Goal: Task Accomplishment & Management: Manage account settings

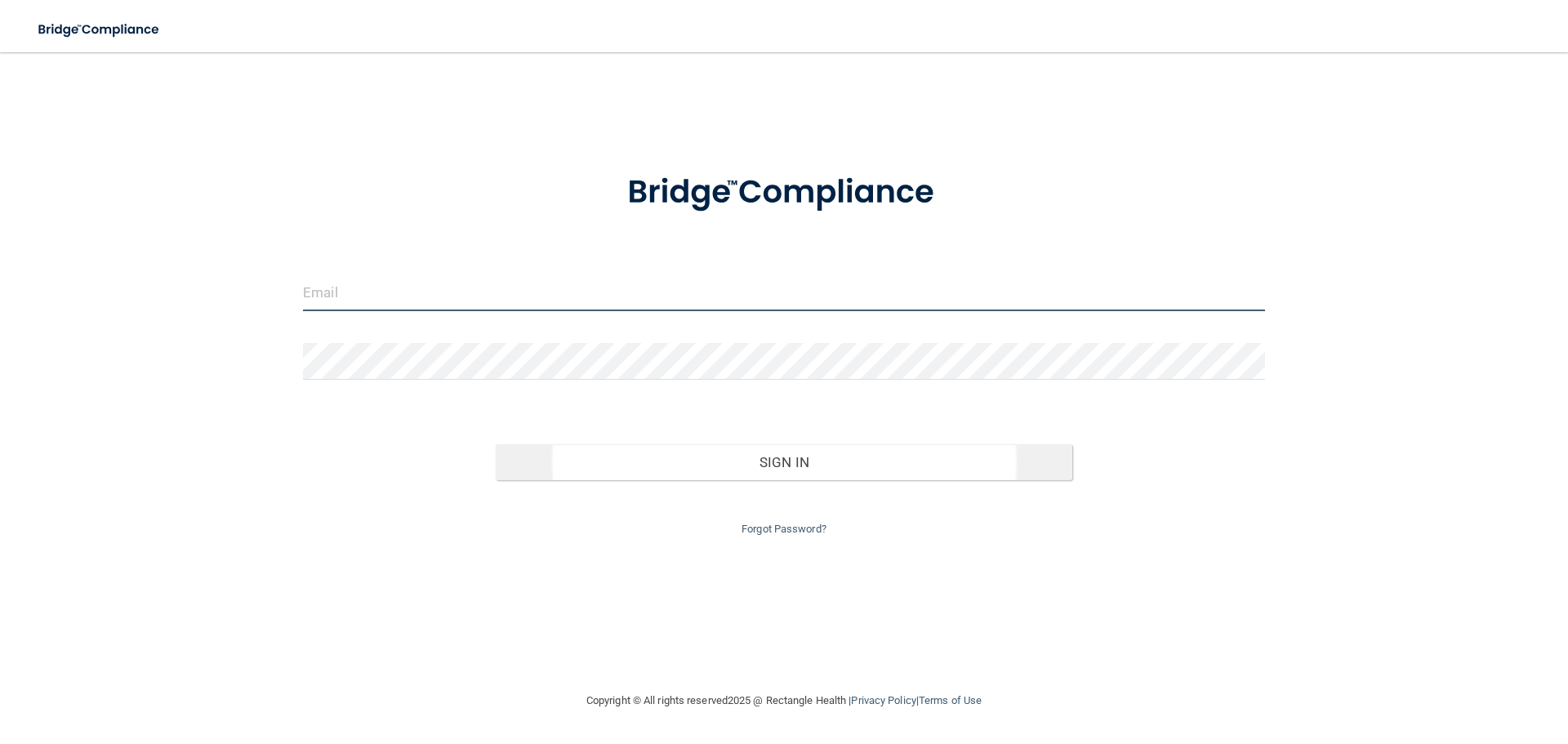
type input "[EMAIL_ADDRESS][DOMAIN_NAME]"
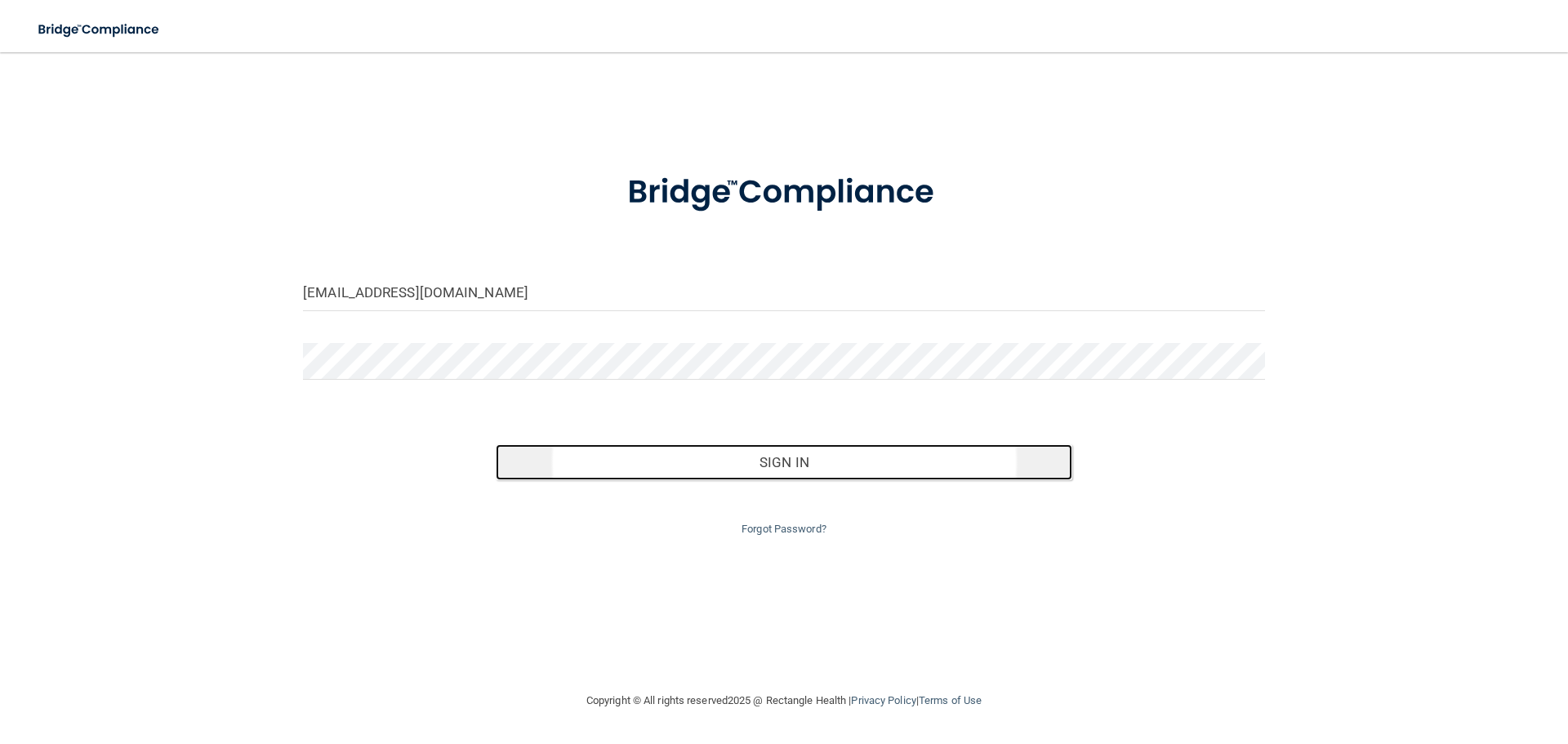
click at [773, 456] on button "Sign In" at bounding box center [784, 461] width 577 height 36
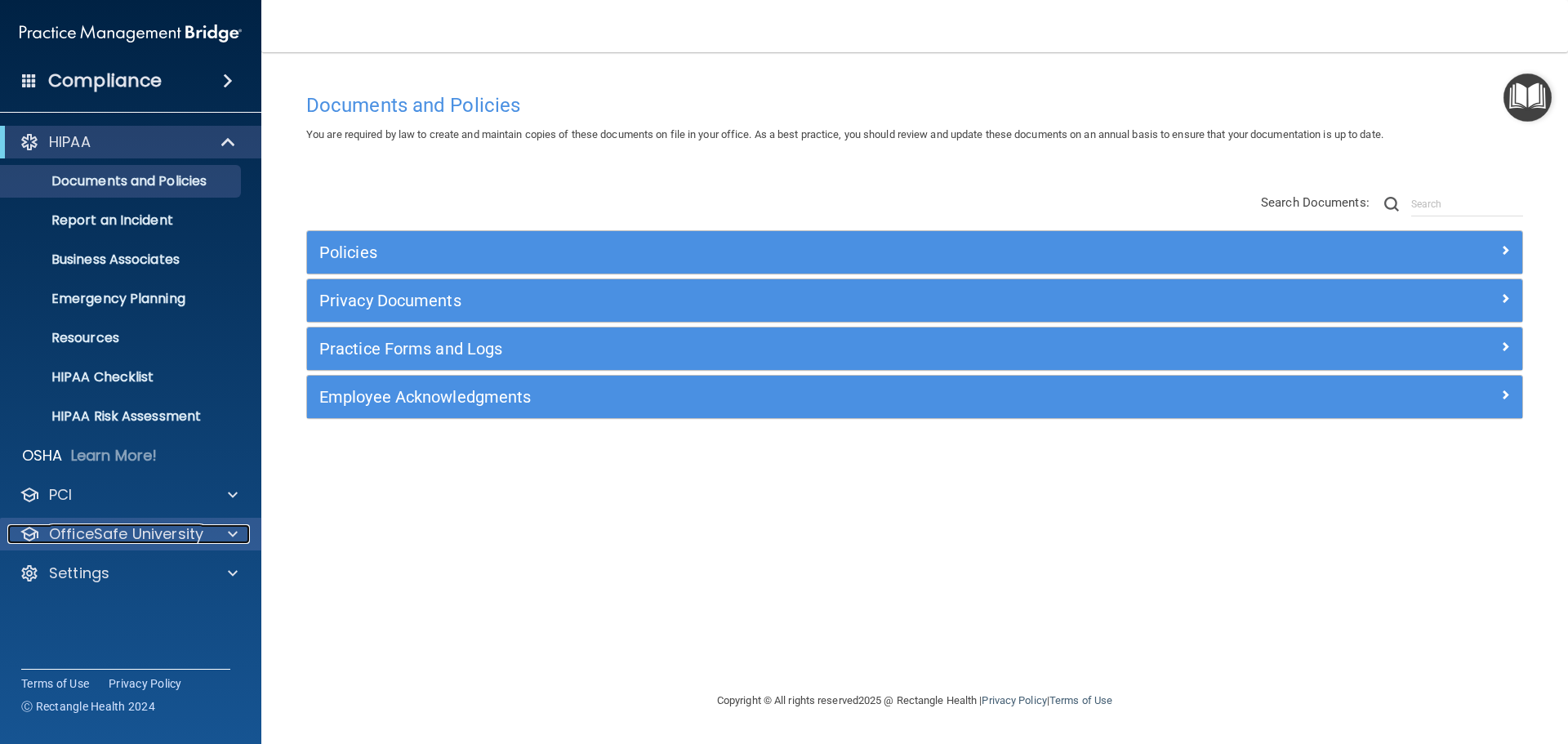
click at [232, 536] on span at bounding box center [232, 534] width 10 height 20
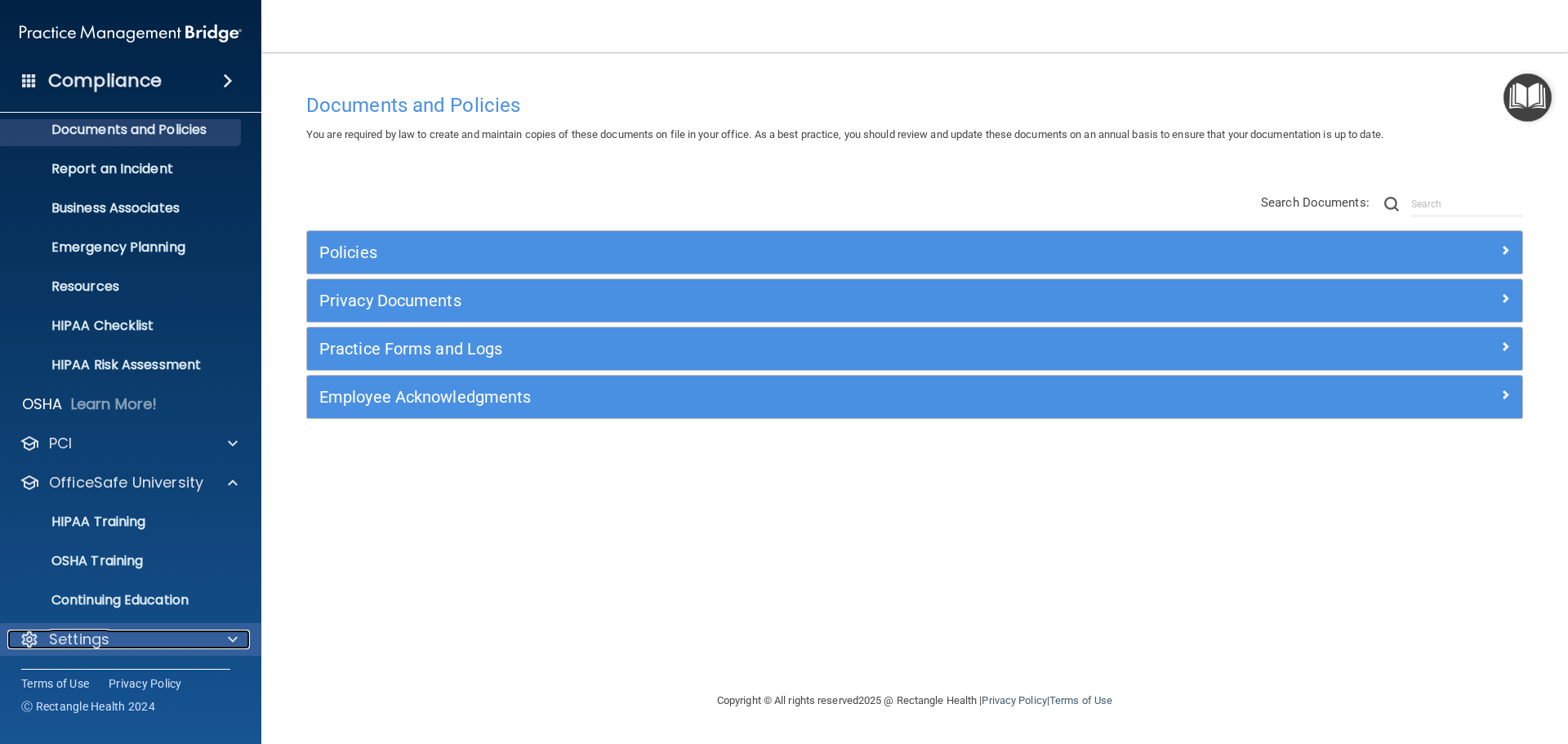
click at [238, 639] on div at bounding box center [230, 640] width 41 height 20
click at [227, 638] on div at bounding box center [230, 640] width 41 height 20
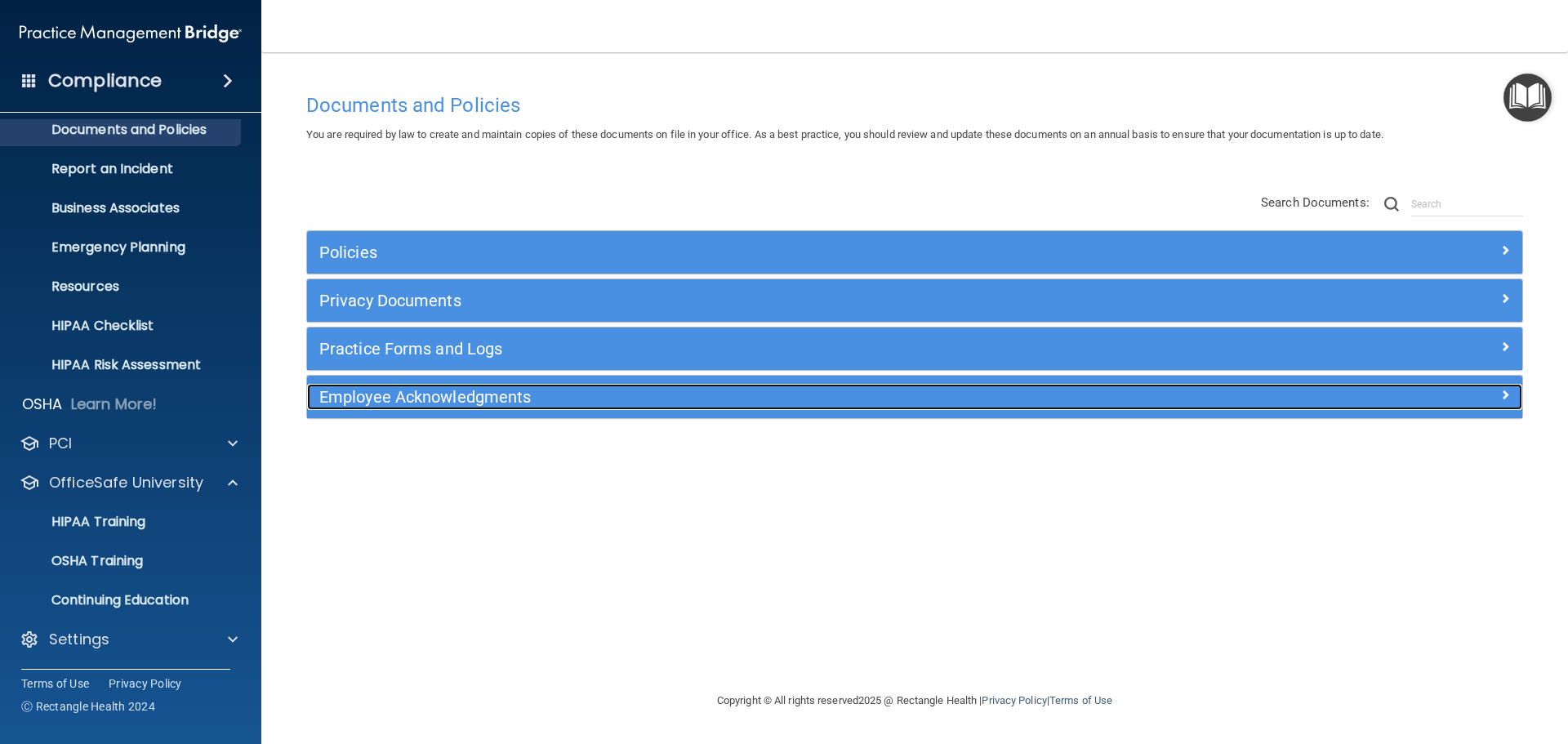
click at [1505, 398] on span at bounding box center [1505, 395] width 10 height 20
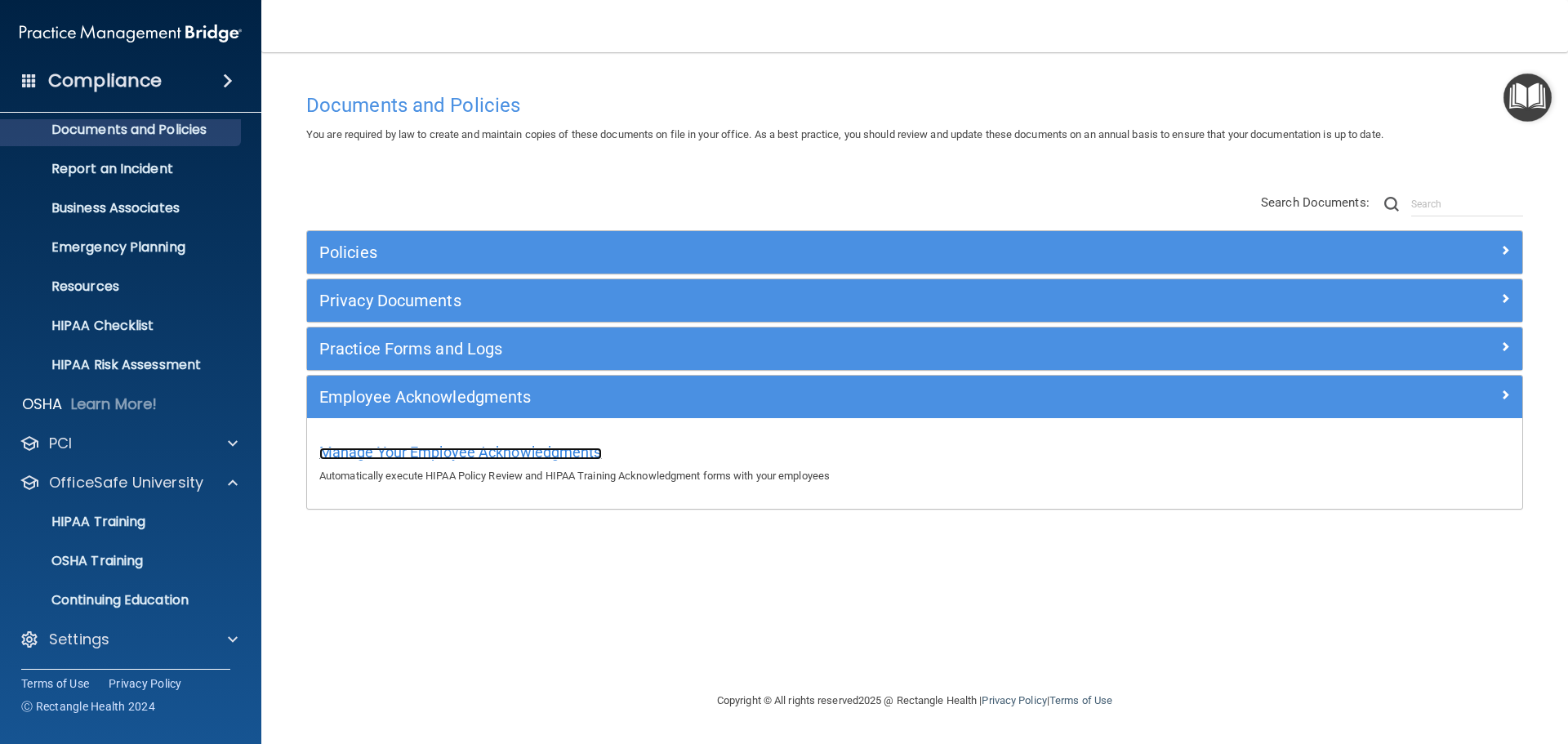
click at [545, 452] on span "Manage Your Employee Acknowledgments" at bounding box center [460, 451] width 283 height 17
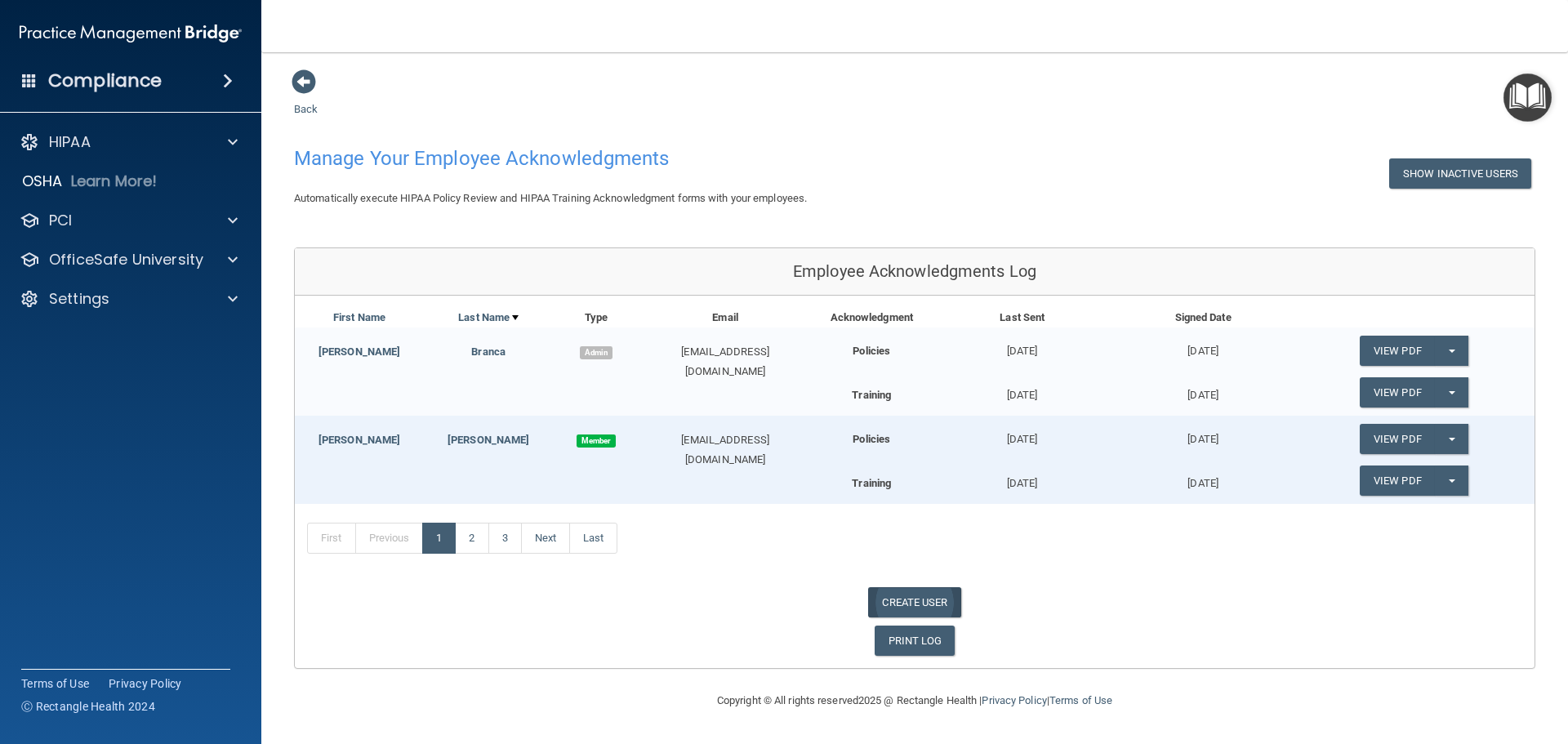
click at [910, 604] on link "CREATE USER" at bounding box center [913, 602] width 92 height 30
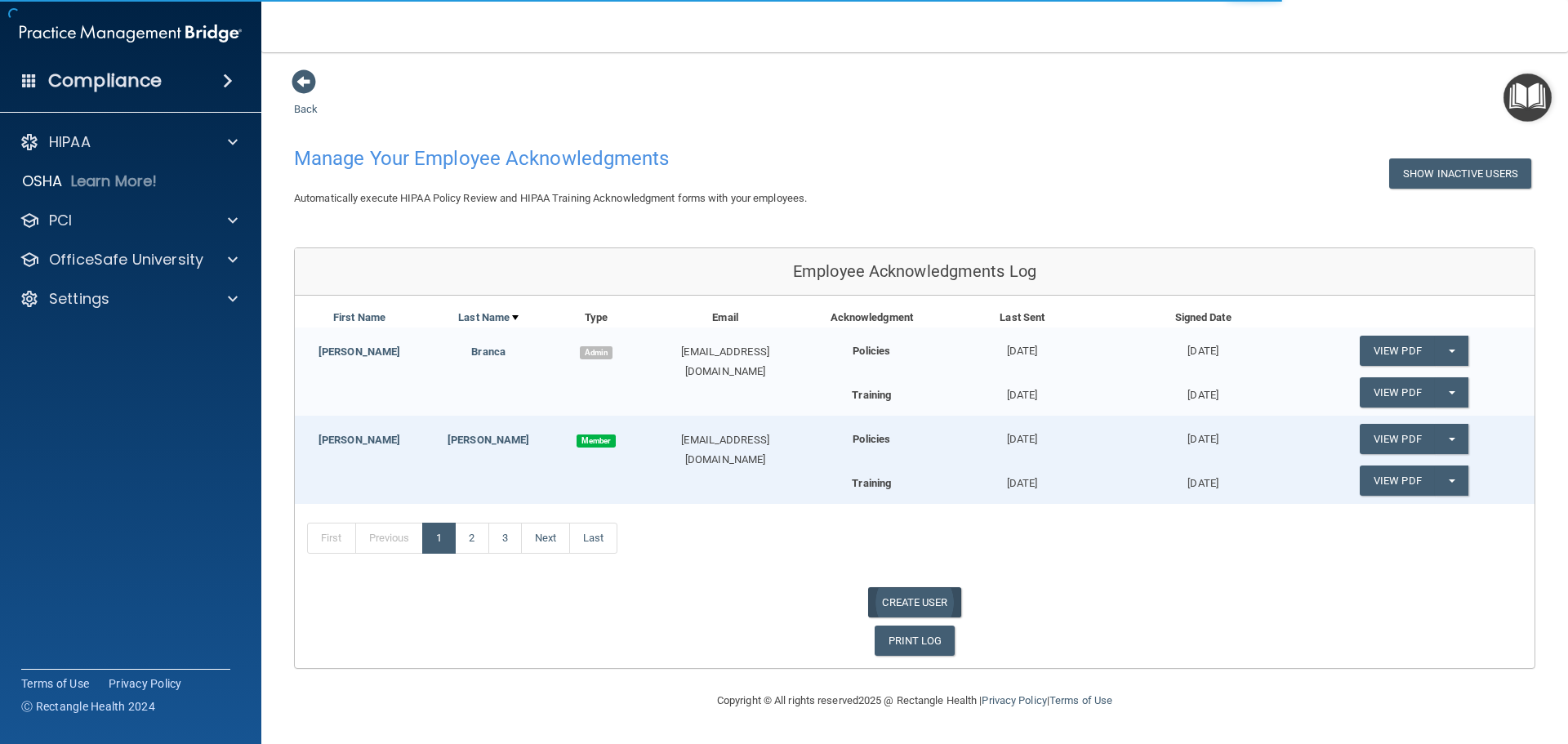
select select "practice_admin"
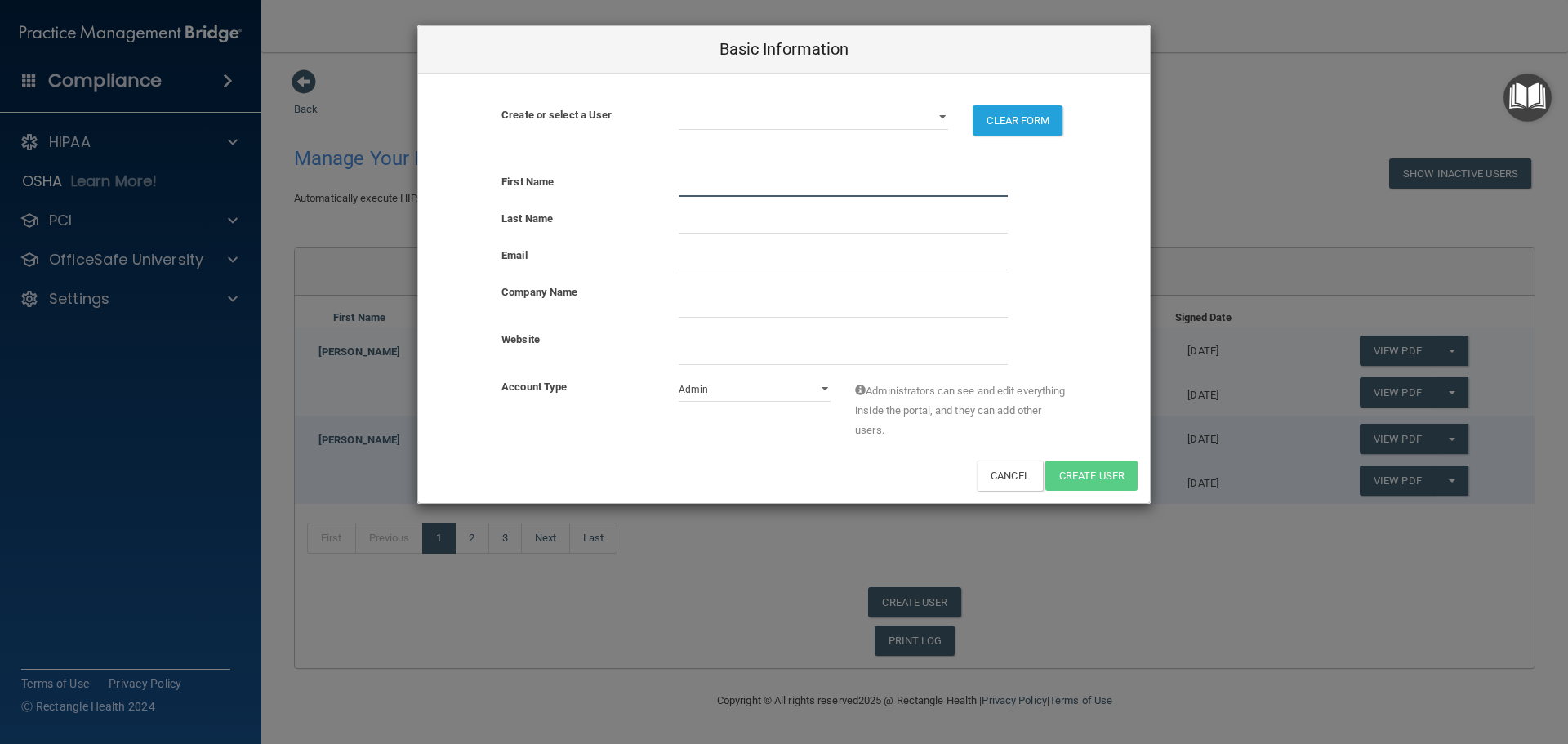
click at [686, 184] on input "text" at bounding box center [842, 184] width 329 height 25
click at [708, 185] on input "text" at bounding box center [842, 184] width 329 height 25
type input "[PERSON_NAME]"
click at [705, 212] on input "text" at bounding box center [842, 221] width 329 height 25
type input "[PERSON_NAME]"
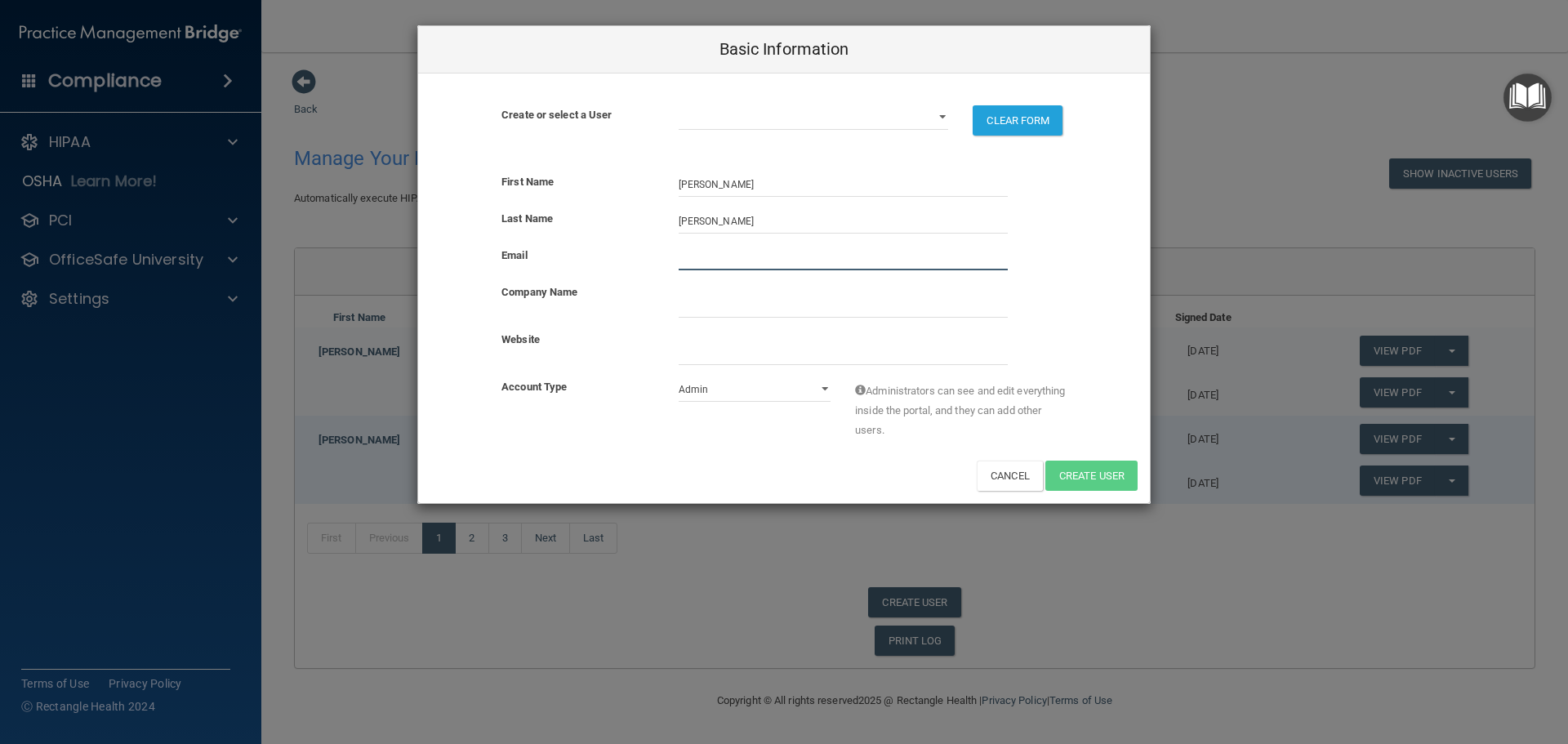
click at [699, 255] on input "email" at bounding box center [842, 258] width 329 height 25
